Goal: Task Accomplishment & Management: Use online tool/utility

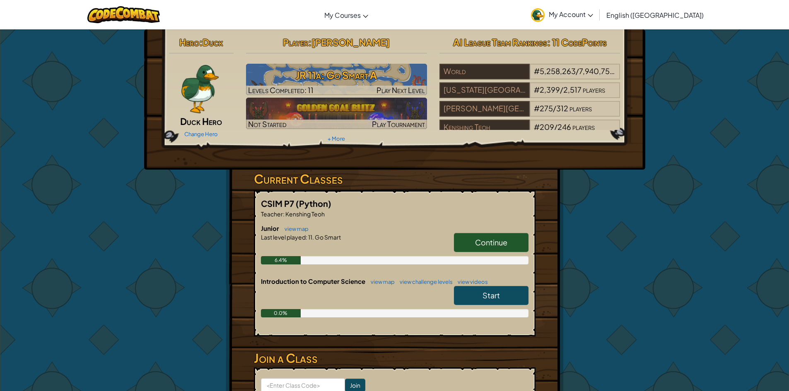
click at [491, 239] on span "Continue" at bounding box center [491, 243] width 32 height 10
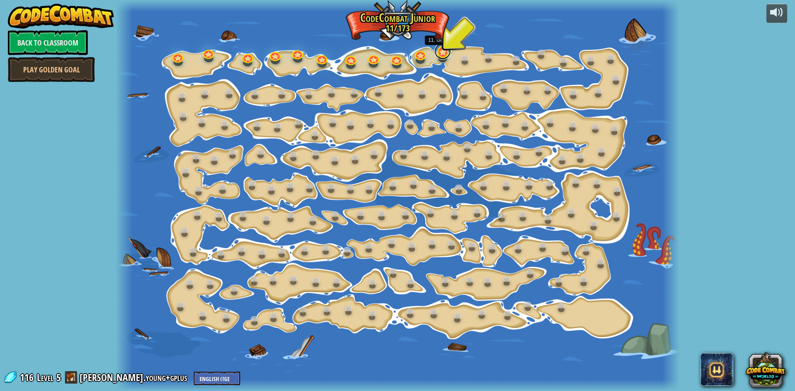
click at [444, 58] on link at bounding box center [443, 51] width 17 height 17
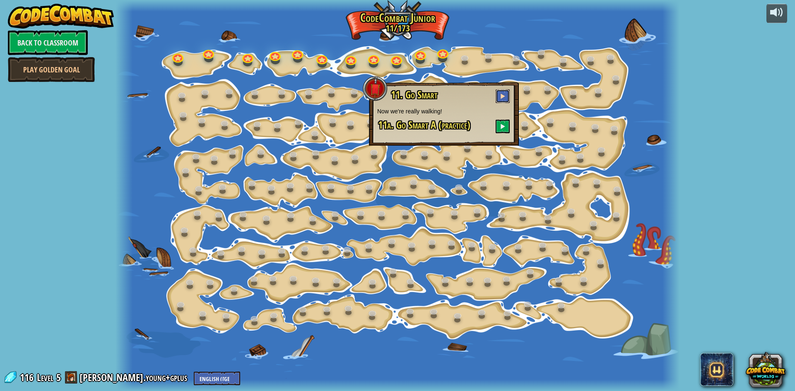
click at [505, 92] on button at bounding box center [503, 96] width 14 height 14
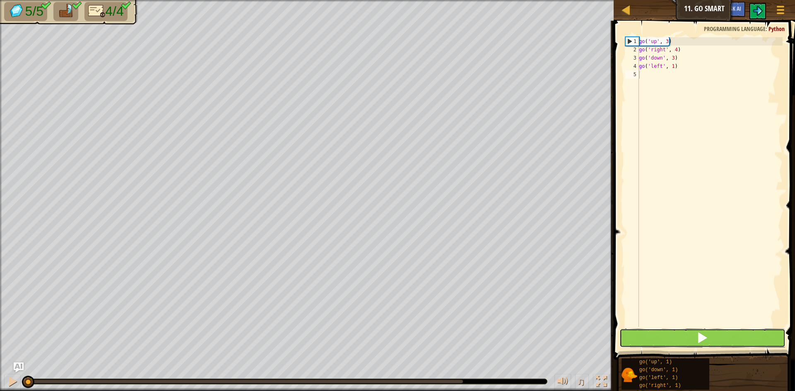
click at [621, 344] on button at bounding box center [703, 338] width 166 height 19
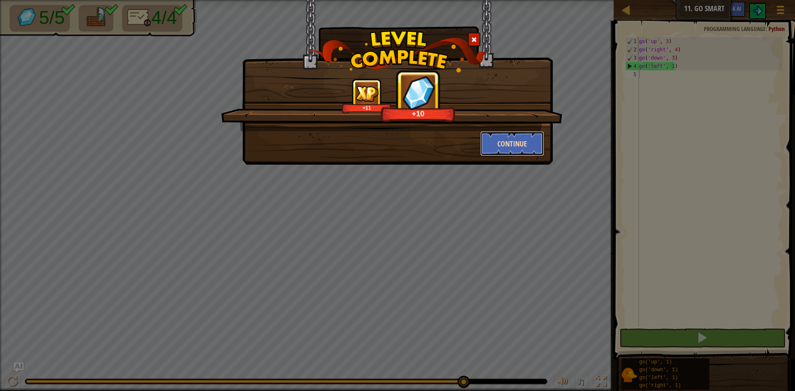
click at [498, 153] on button "Continue" at bounding box center [513, 143] width 64 height 25
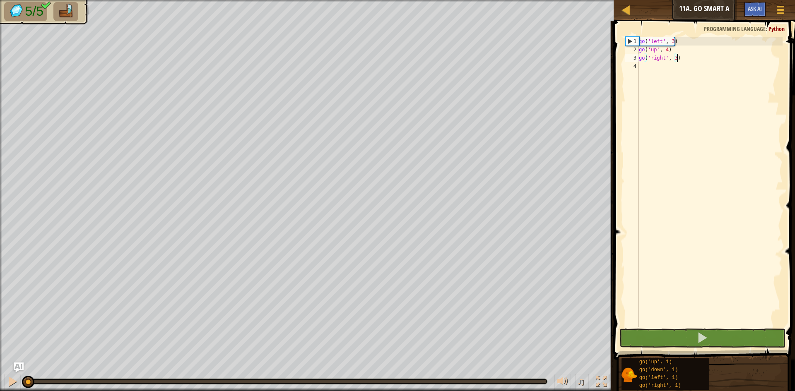
click at [671, 40] on div "go ( 'left' , 3 ) go ( 'up' , 4 ) go ( 'right' , 3 )" at bounding box center [710, 190] width 145 height 307
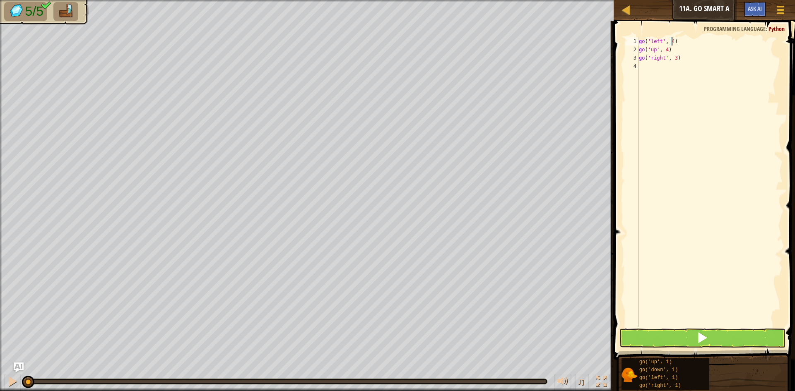
scroll to position [4, 2]
click at [655, 338] on button at bounding box center [703, 338] width 166 height 19
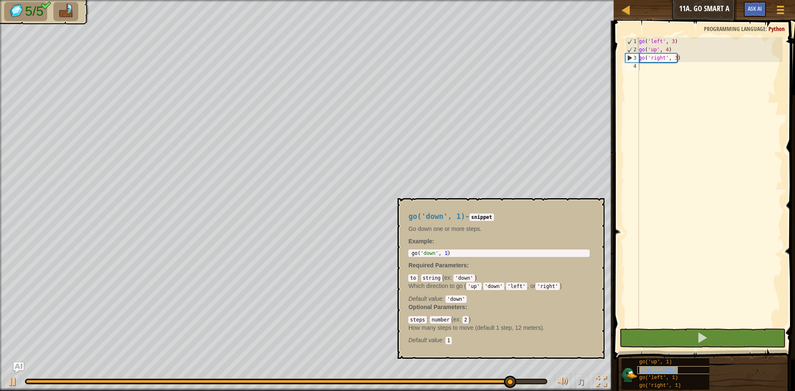
type textarea "go('down', 1)"
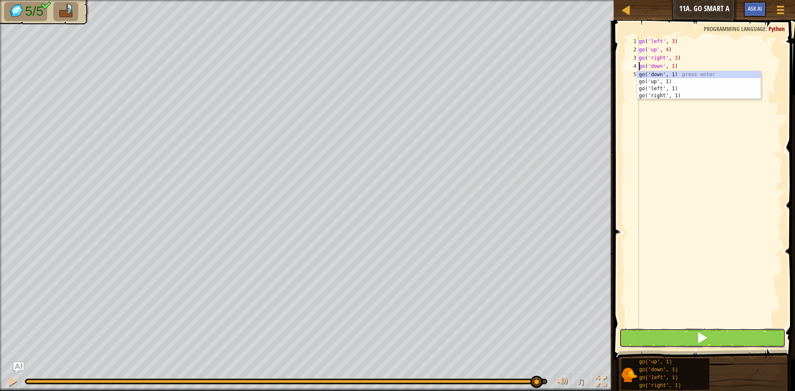
click at [681, 333] on button at bounding box center [703, 338] width 166 height 19
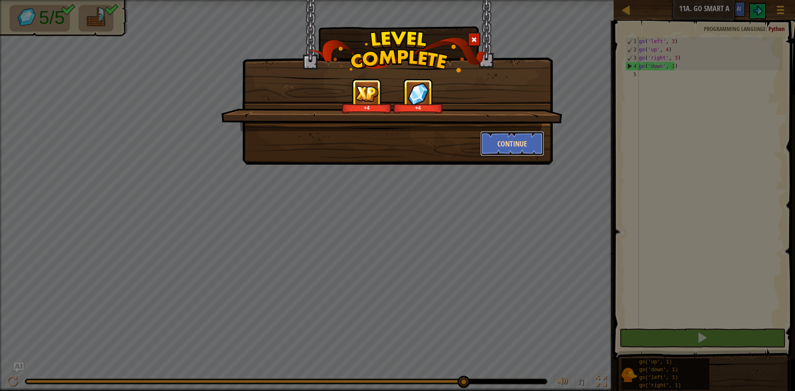
click at [494, 146] on button "Continue" at bounding box center [513, 143] width 64 height 25
